Goal: Information Seeking & Learning: Check status

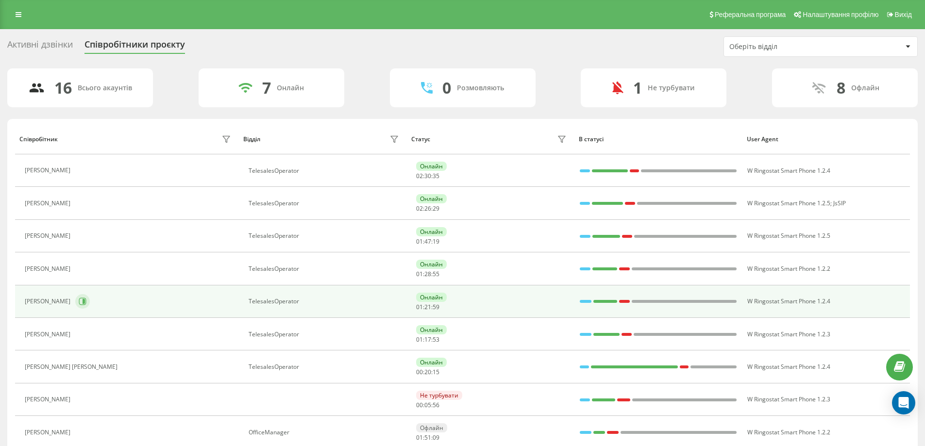
click at [83, 301] on icon at bounding box center [84, 301] width 2 height 5
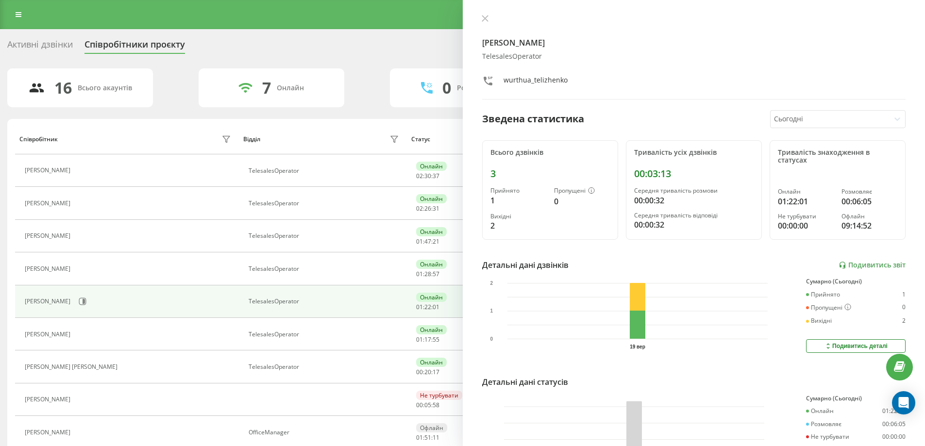
click at [484, 17] on icon at bounding box center [485, 19] width 6 height 6
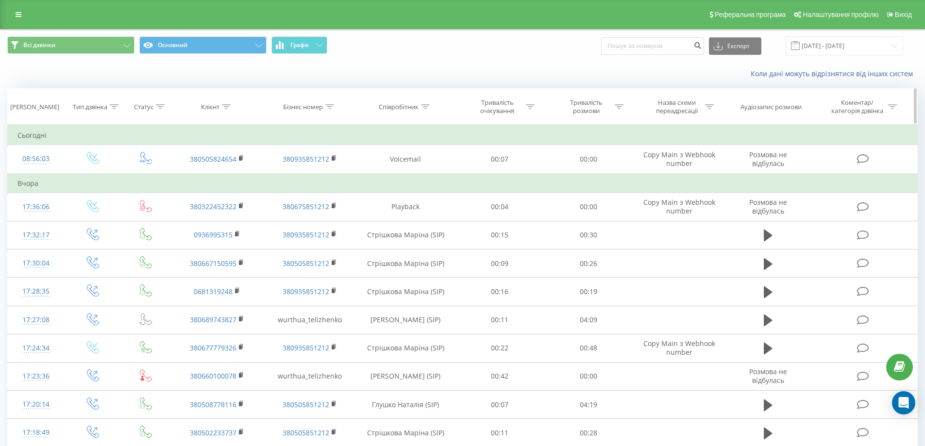
click at [421, 106] on icon at bounding box center [425, 106] width 9 height 5
click at [398, 169] on input "text" at bounding box center [405, 176] width 85 height 17
type input "теліженко"
click at [437, 198] on span "OK" at bounding box center [426, 195] width 27 height 15
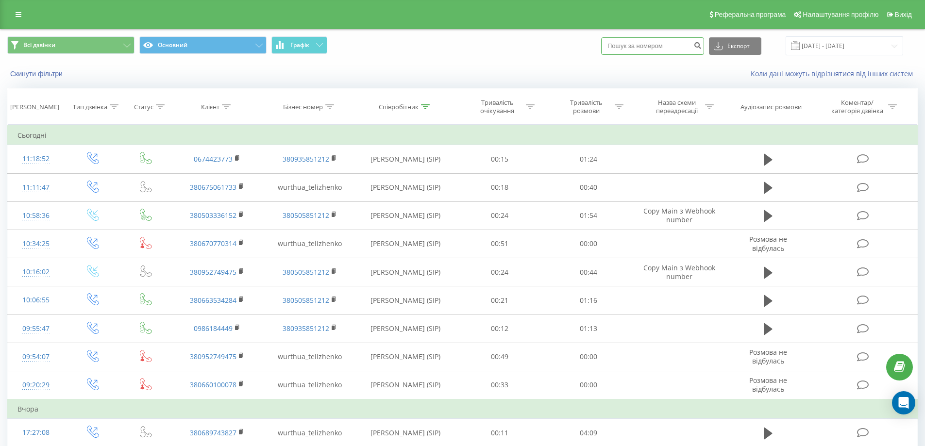
click at [657, 44] on input at bounding box center [652, 45] width 103 height 17
paste input "380684751965"
type input "380684751965"
click at [38, 73] on button "Скинути фільтри" at bounding box center [37, 73] width 60 height 9
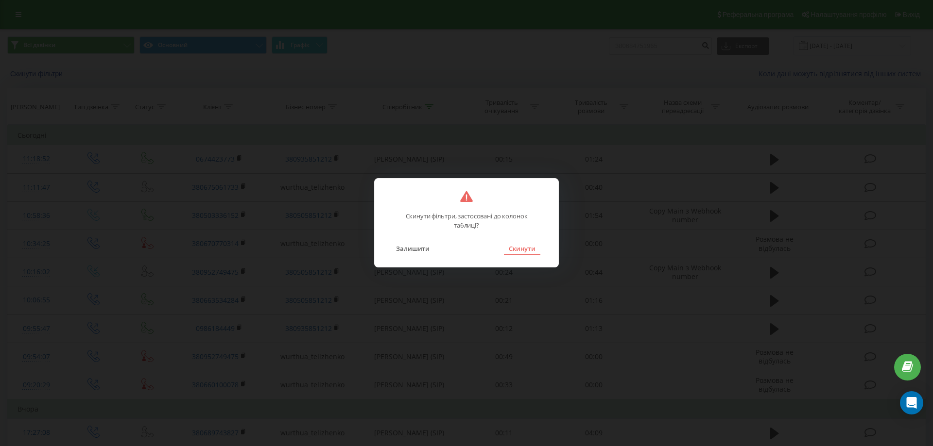
click at [519, 248] on button "Скинути" at bounding box center [522, 248] width 36 height 13
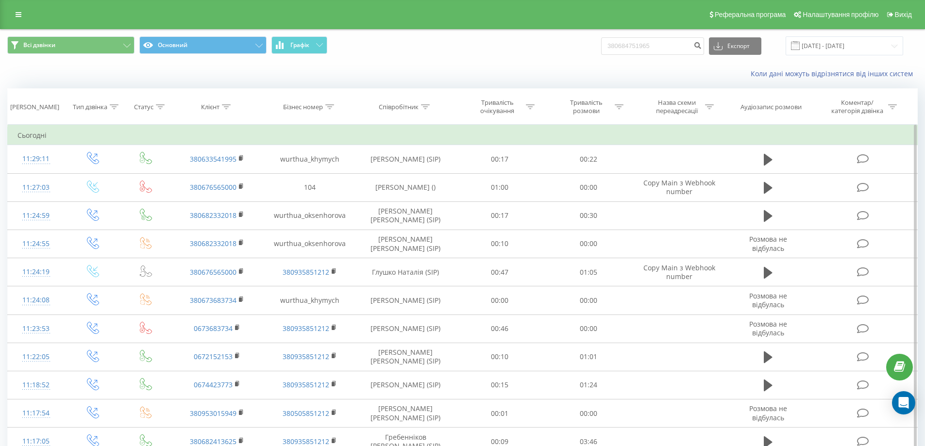
drag, startPoint x: 424, startPoint y: 104, endPoint x: 413, endPoint y: 154, distance: 50.7
click at [424, 105] on icon at bounding box center [425, 106] width 9 height 5
click at [407, 176] on input "text" at bounding box center [405, 176] width 85 height 17
type input "теліженко"
click at [422, 195] on span "OK" at bounding box center [426, 195] width 27 height 15
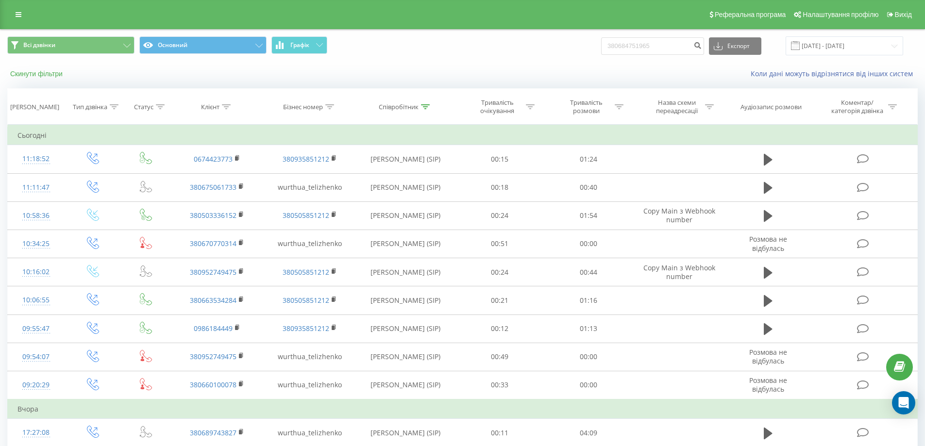
click at [43, 71] on button "Скинути фільтри" at bounding box center [37, 73] width 60 height 9
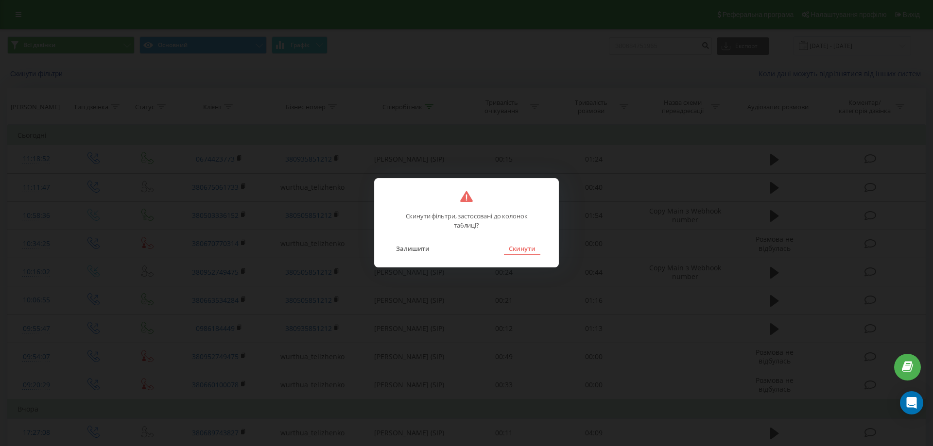
click at [524, 252] on button "Скинути" at bounding box center [522, 248] width 36 height 13
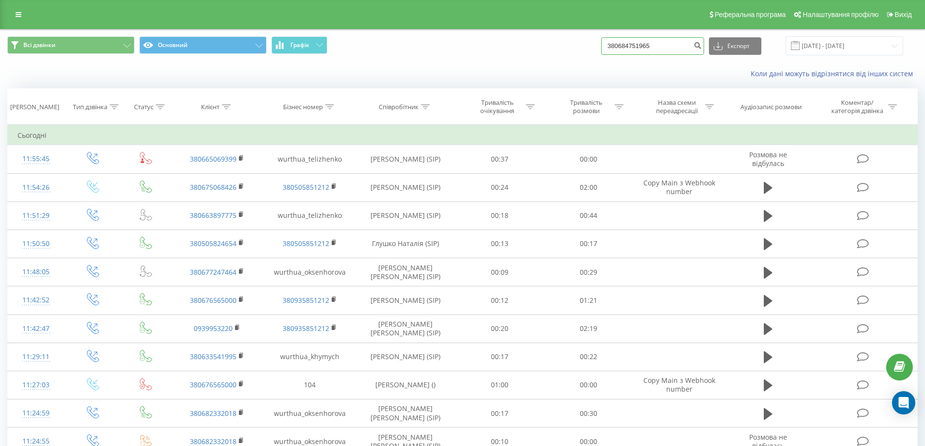
drag, startPoint x: 657, startPoint y: 47, endPoint x: 352, endPoint y: 52, distance: 305.1
click at [352, 52] on div "Всі дзвінки Основний Графік 380684751965 Експорт .csv .xls .xlsx 19.08.2025 - 1…" at bounding box center [462, 45] width 911 height 19
paste input "65744"
drag, startPoint x: 669, startPoint y: 42, endPoint x: 437, endPoint y: 48, distance: 232.3
click at [432, 48] on div "Всі дзвінки Основний Графік 3806847657445 Експорт .csv .xls .xlsx 19.08.2025 - …" at bounding box center [462, 45] width 911 height 19
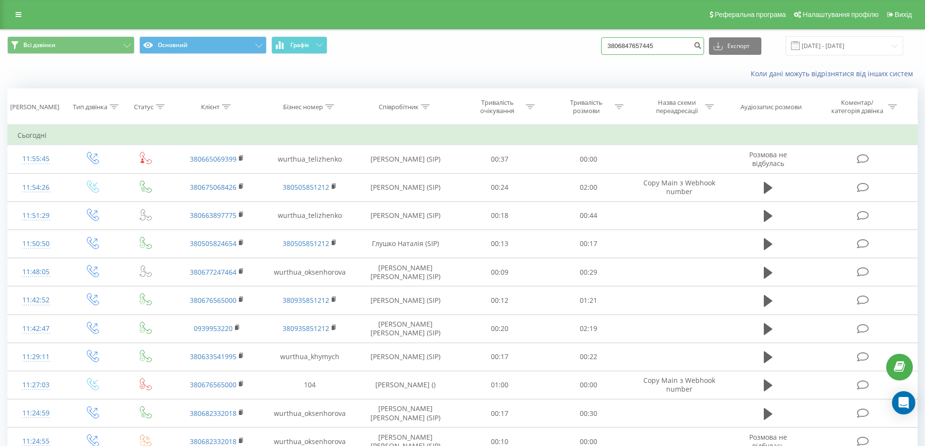
paste input
type input "380684765744"
click at [702, 43] on icon "submit" at bounding box center [698, 44] width 8 height 6
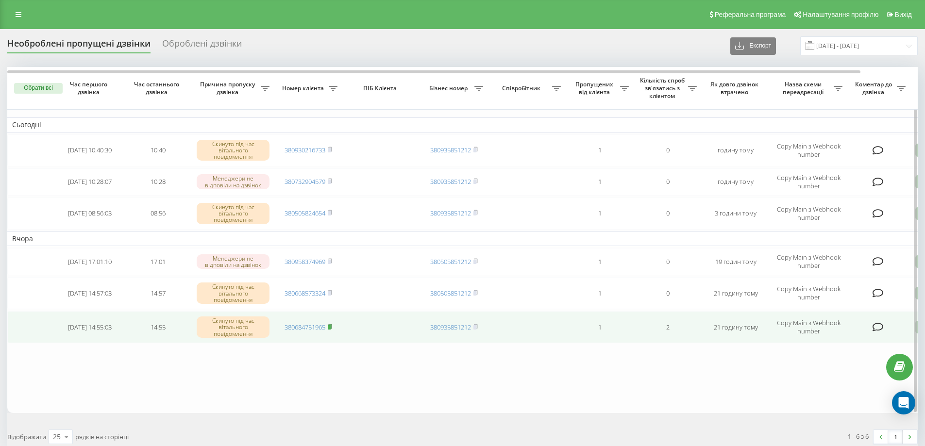
click at [330, 327] on rect at bounding box center [329, 327] width 3 height 4
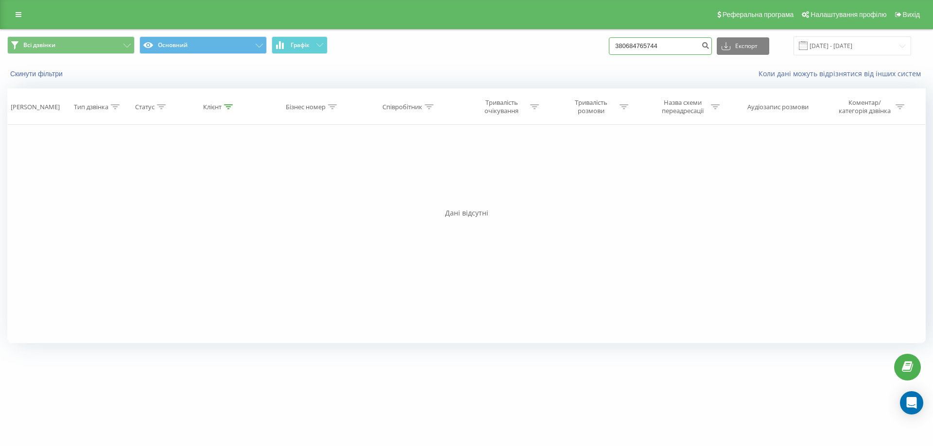
click at [632, 48] on input "380684765744" at bounding box center [660, 45] width 103 height 17
type input "0684765744"
